Goal: Task Accomplishment & Management: Manage account settings

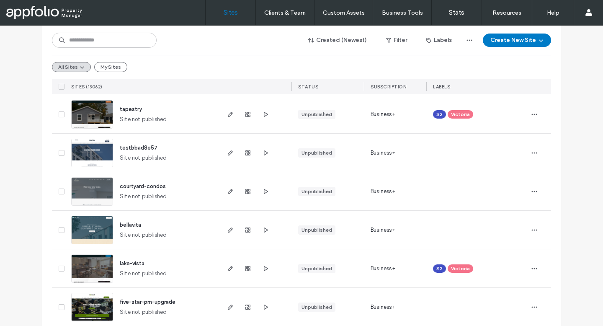
scroll to position [256, 0]
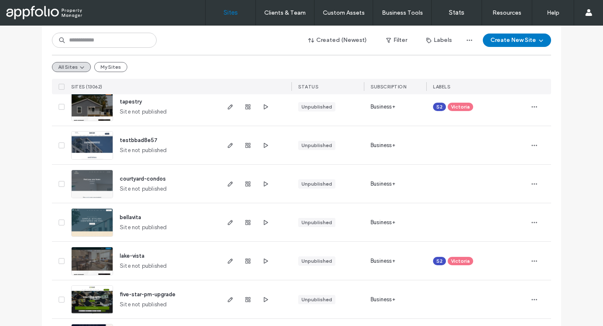
click at [132, 179] on span "courtyard-condos" at bounding box center [143, 178] width 46 height 6
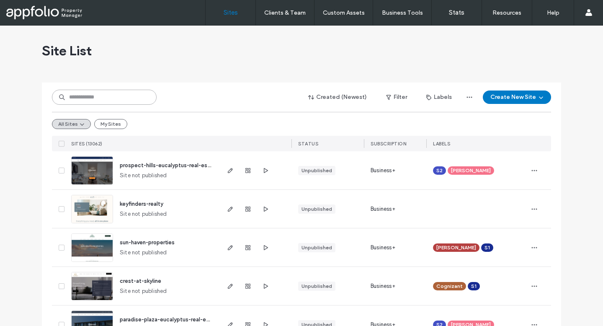
click at [118, 93] on input at bounding box center [104, 97] width 105 height 15
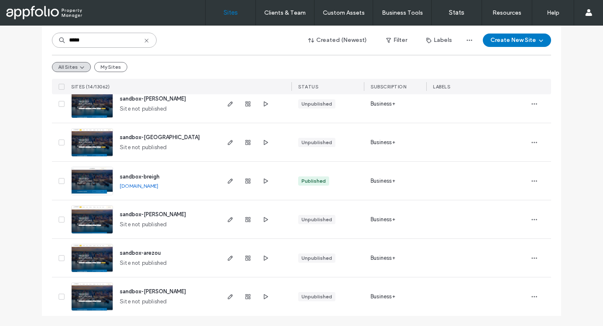
scroll to position [64, 0]
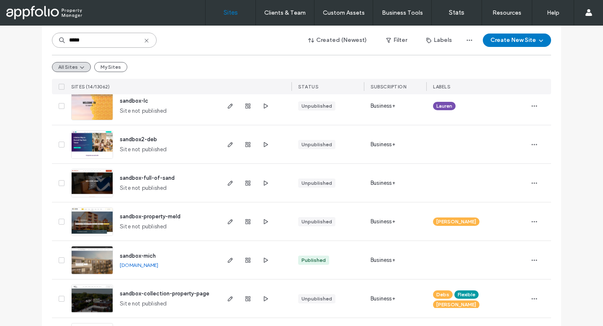
type input "*****"
click at [86, 179] on img at bounding box center [92, 197] width 41 height 57
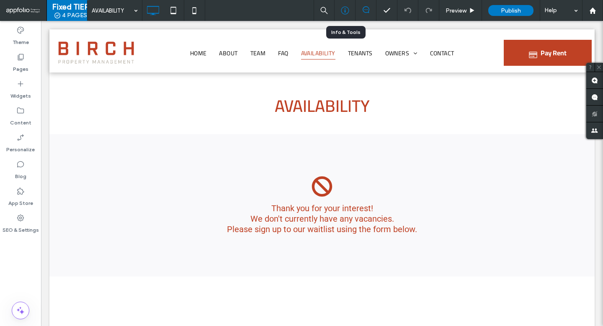
click at [350, 8] on div at bounding box center [345, 10] width 21 height 8
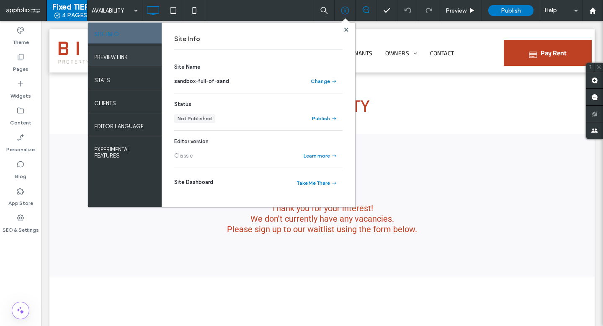
click at [138, 60] on div "PREVIEW LINK" at bounding box center [125, 56] width 74 height 21
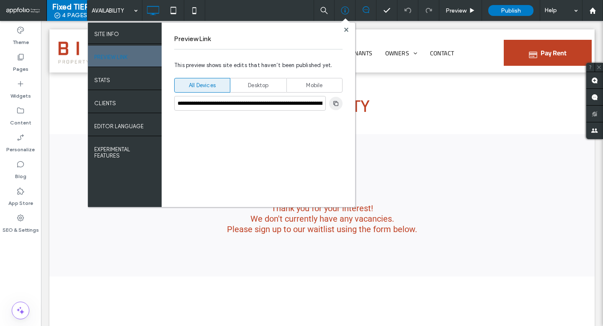
click at [334, 98] on span "button" at bounding box center [335, 103] width 13 height 13
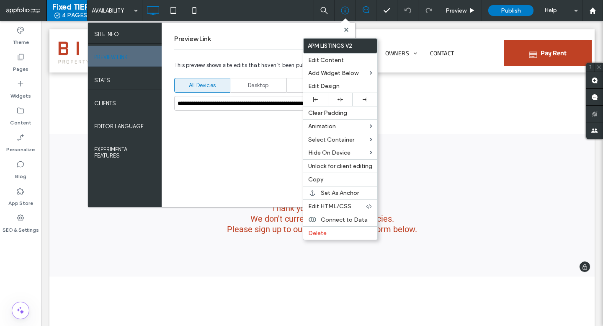
drag, startPoint x: 302, startPoint y: 241, endPoint x: 341, endPoint y: 227, distance: 41.6
click at [273, 231] on div "Thank you for your interest! We don't currently have any vacancies. Please sign…" at bounding box center [322, 205] width 190 height 59
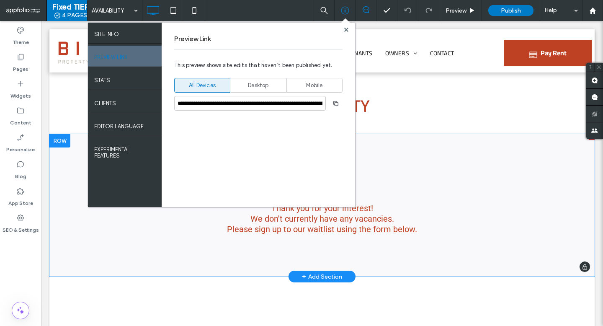
click at [272, 232] on span at bounding box center [321, 205] width 545 height 142
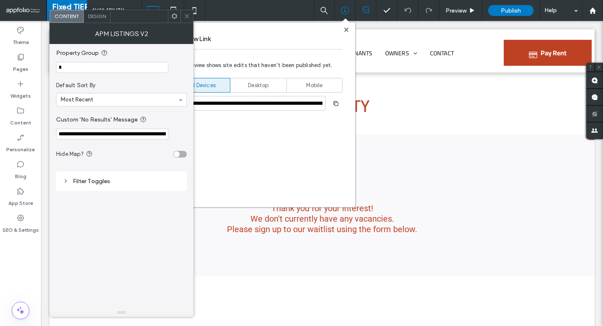
click at [138, 67] on input "*" at bounding box center [112, 67] width 112 height 11
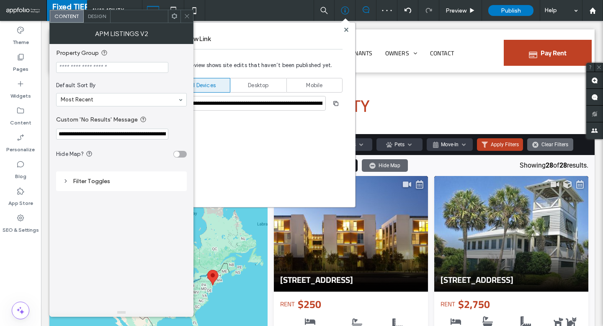
click at [150, 188] on div "Filter Toggles" at bounding box center [121, 181] width 131 height 20
click at [150, 180] on div "Filter Toggles" at bounding box center [121, 181] width 117 height 7
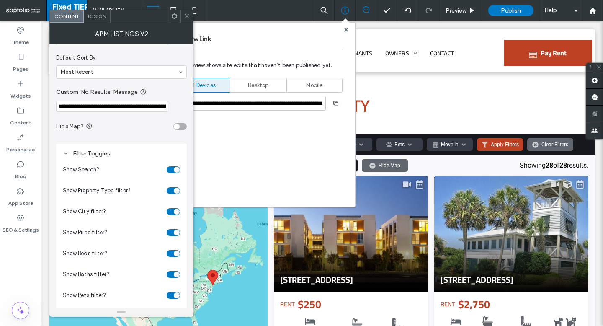
scroll to position [29, 0]
click at [187, 15] on icon at bounding box center [187, 16] width 6 height 6
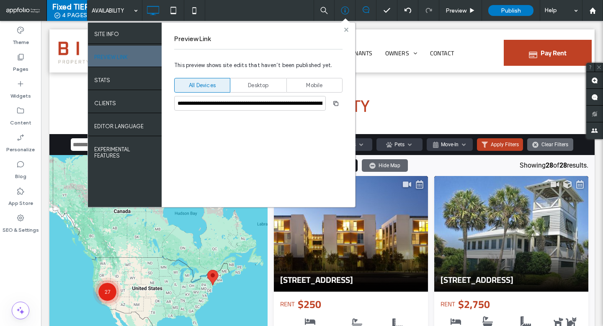
click at [345, 29] on use at bounding box center [346, 29] width 4 height 4
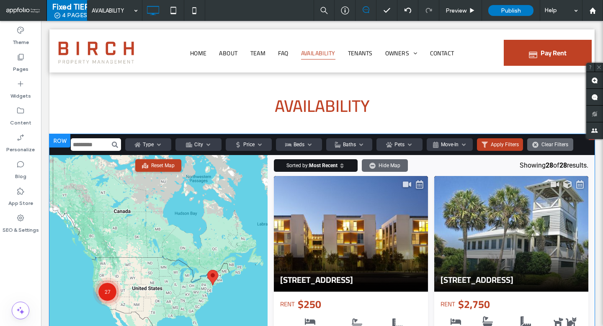
click at [288, 191] on span at bounding box center [321, 286] width 545 height 305
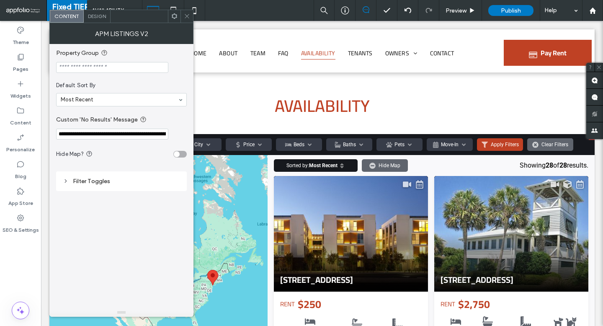
click at [140, 187] on div "Filter Toggles" at bounding box center [121, 180] width 117 height 11
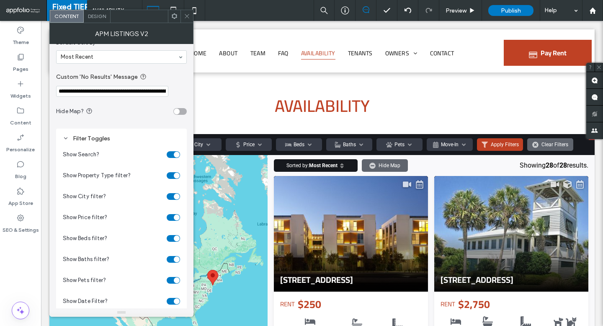
scroll to position [60, 0]
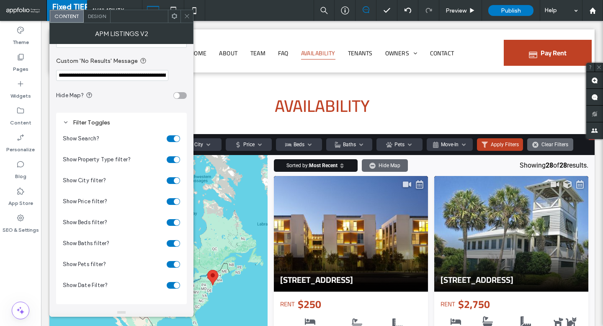
click at [170, 180] on div "toggle" at bounding box center [173, 180] width 13 height 7
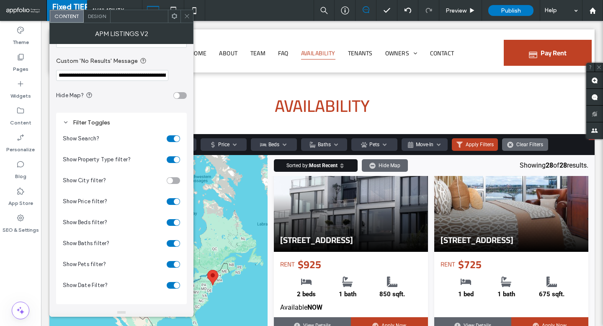
scroll to position [520, 0]
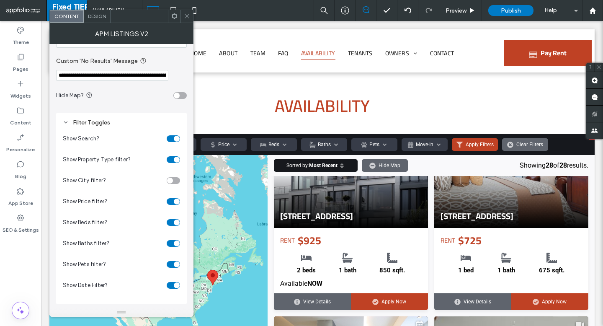
click at [174, 178] on div "toggle" at bounding box center [173, 180] width 13 height 7
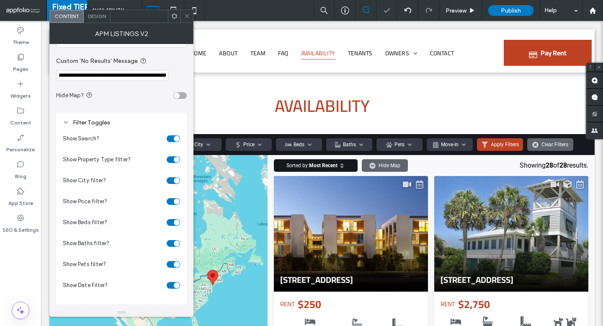
click at [187, 18] on icon at bounding box center [187, 16] width 6 height 6
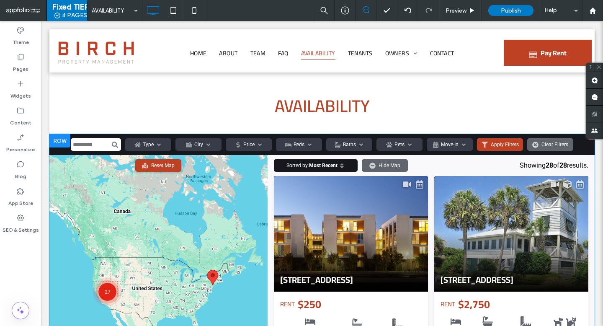
click at [200, 144] on span at bounding box center [321, 286] width 545 height 305
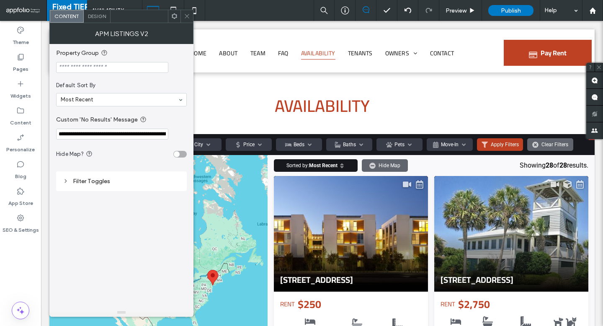
click at [129, 182] on div "Filter Toggles" at bounding box center [121, 181] width 117 height 7
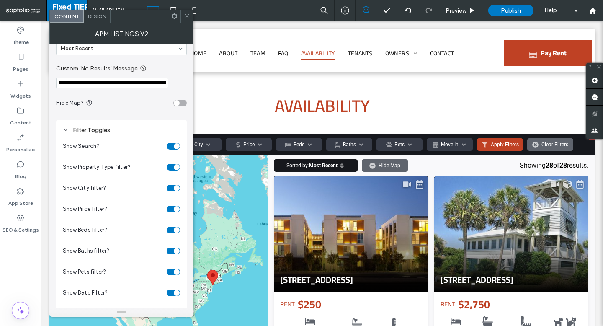
scroll to position [60, 0]
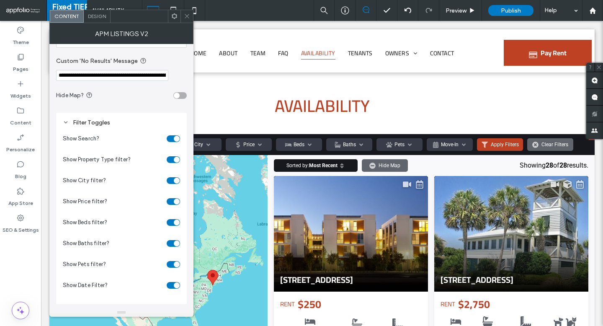
click at [169, 180] on div "toggle" at bounding box center [173, 180] width 13 height 7
